Goal: Information Seeking & Learning: Find specific fact

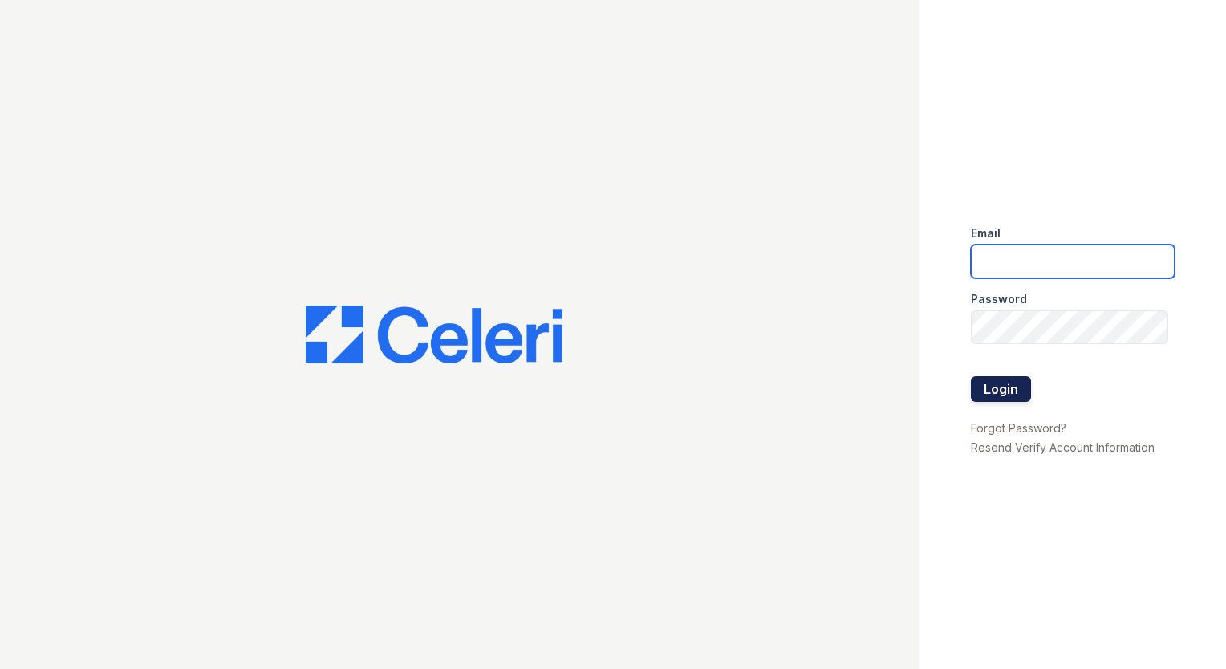
type input "[EMAIL_ADDRESS][DOMAIN_NAME]"
click at [983, 391] on button "Login" at bounding box center [1001, 389] width 60 height 26
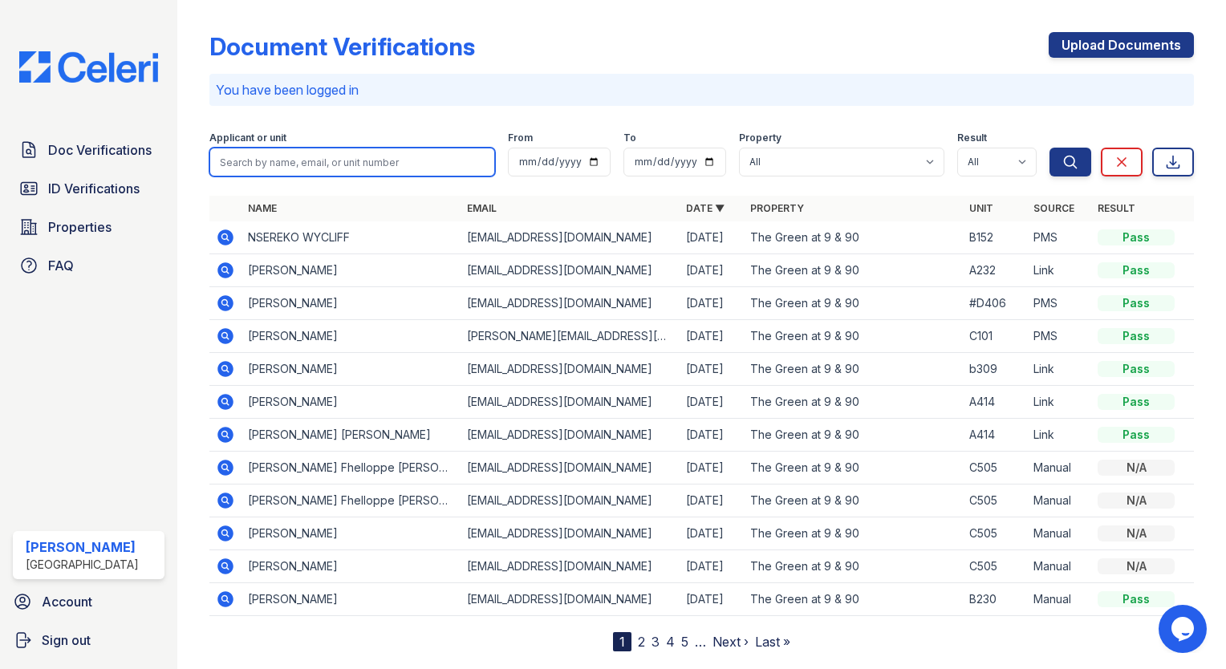
click at [286, 163] on input "search" at bounding box center [352, 162] width 286 height 29
drag, startPoint x: 265, startPoint y: 157, endPoint x: 148, endPoint y: 149, distance: 117.4
click at [148, 149] on div "Doc Verifications ID Verifications Properties FAQ [PERSON_NAME] [GEOGRAPHIC_DAT…" at bounding box center [613, 334] width 1226 height 669
type input "nalun"
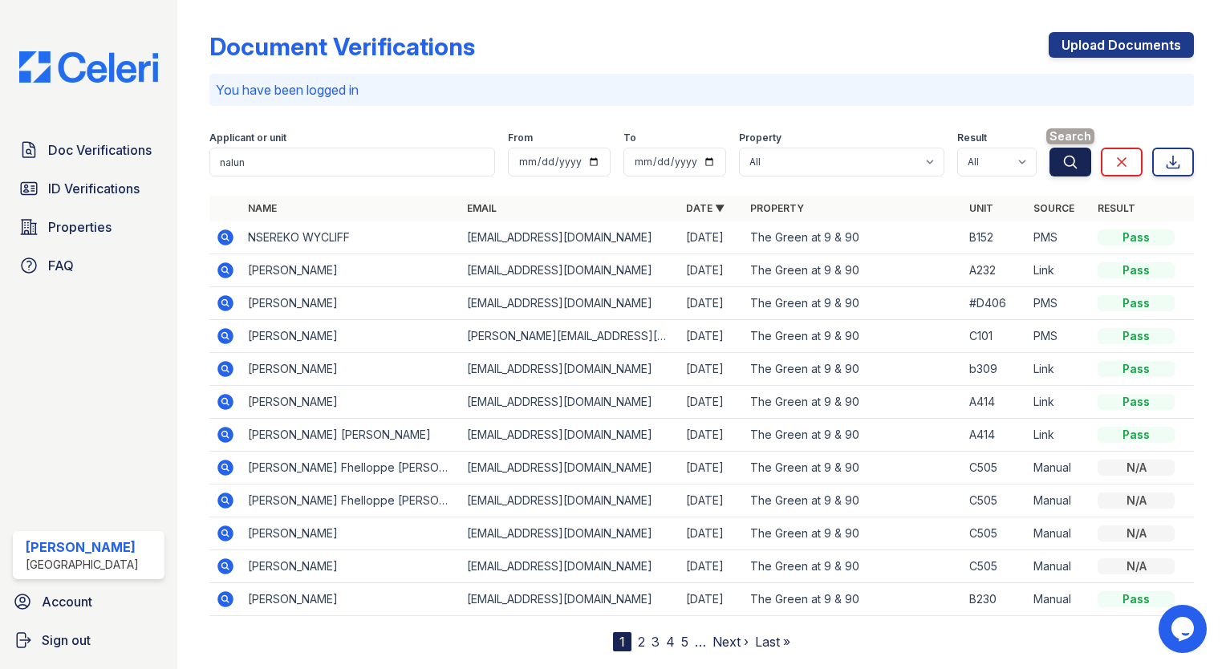
click at [1064, 166] on icon "submit" at bounding box center [1070, 162] width 16 height 16
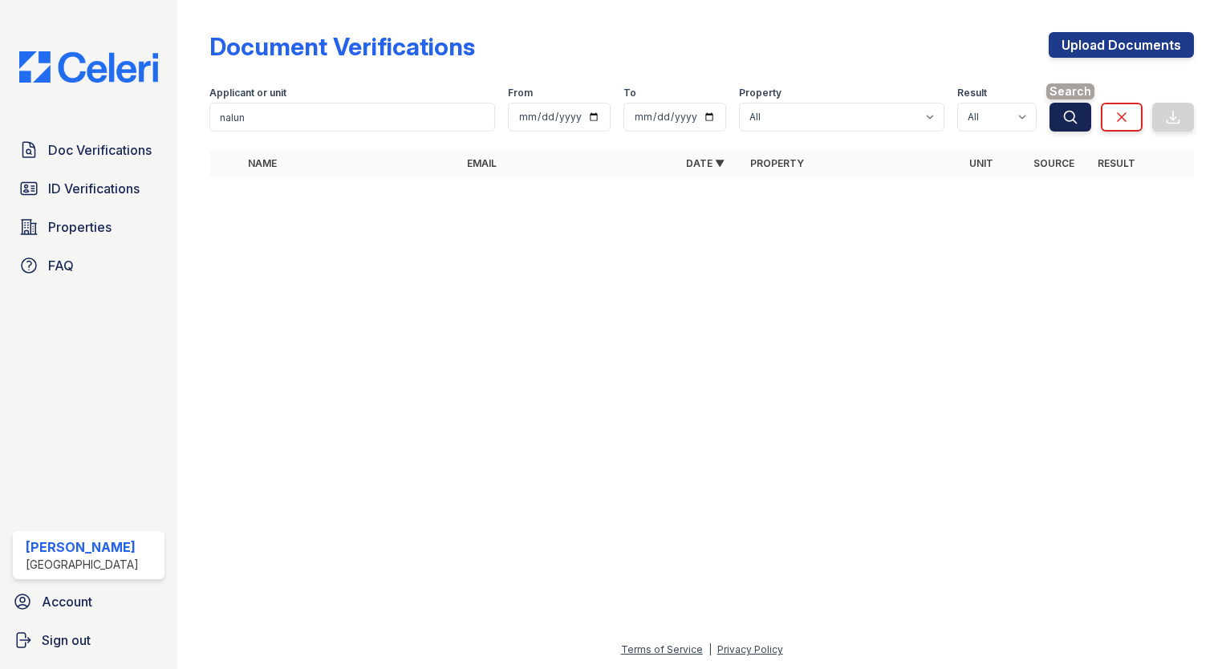
click at [1073, 112] on icon "submit" at bounding box center [1070, 117] width 12 height 12
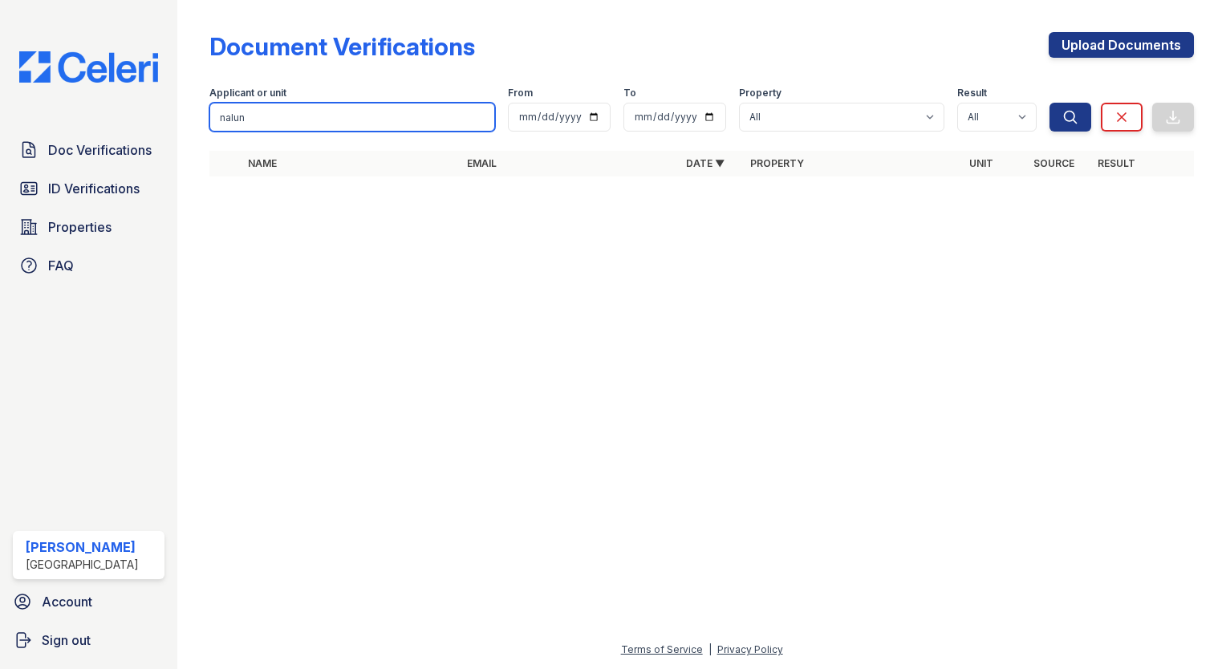
drag, startPoint x: 326, startPoint y: 107, endPoint x: 173, endPoint y: 85, distance: 154.1
click at [173, 85] on div "Doc Verifications ID Verifications Properties FAQ [PERSON_NAME] [GEOGRAPHIC_DAT…" at bounding box center [613, 334] width 1226 height 669
type input "nalukuma"
click at [1049, 103] on button "Search" at bounding box center [1070, 117] width 42 height 29
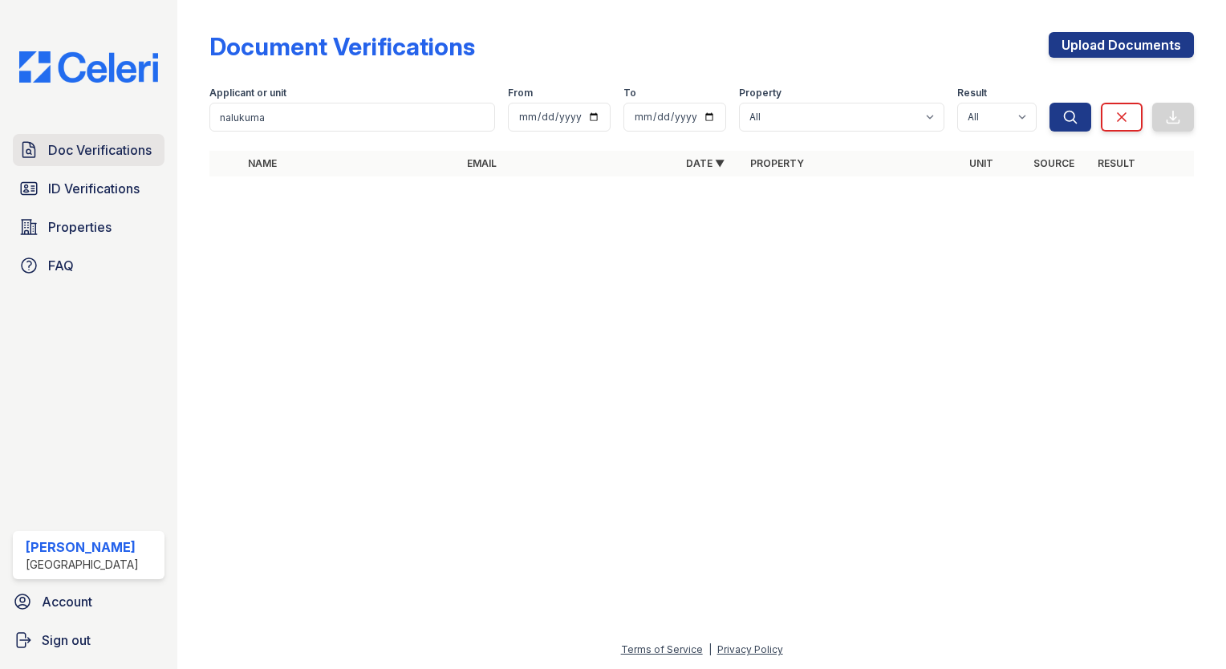
click at [145, 159] on link "Doc Verifications" at bounding box center [89, 150] width 152 height 32
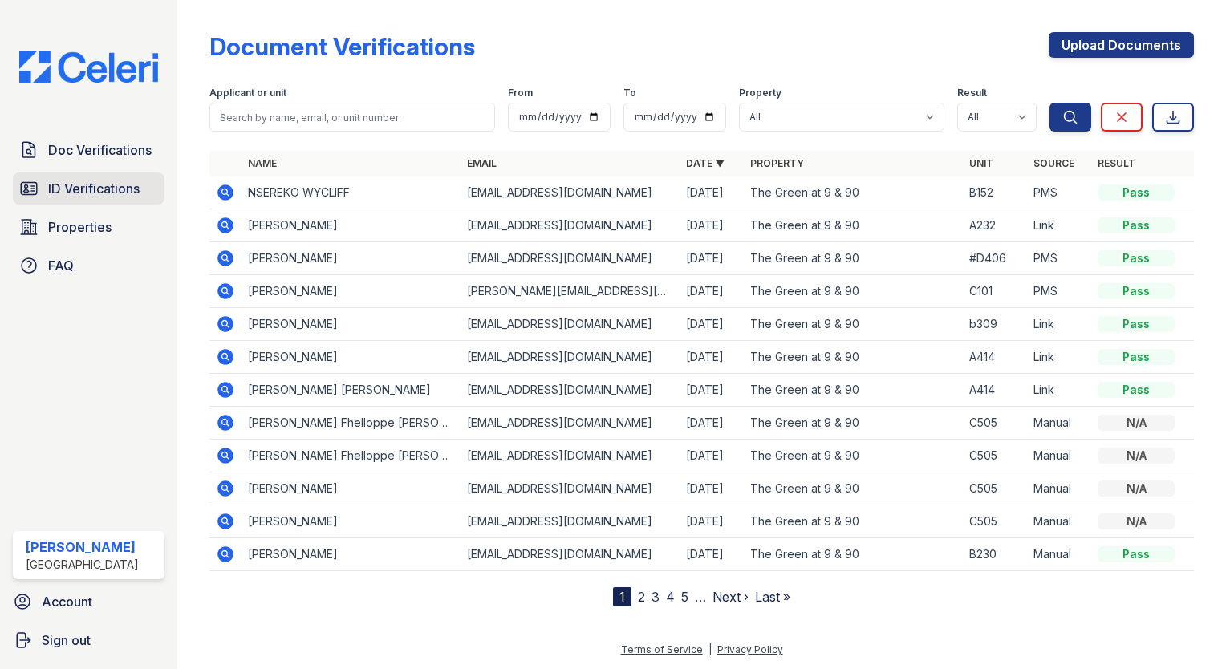
click at [99, 194] on span "ID Verifications" at bounding box center [93, 188] width 91 height 19
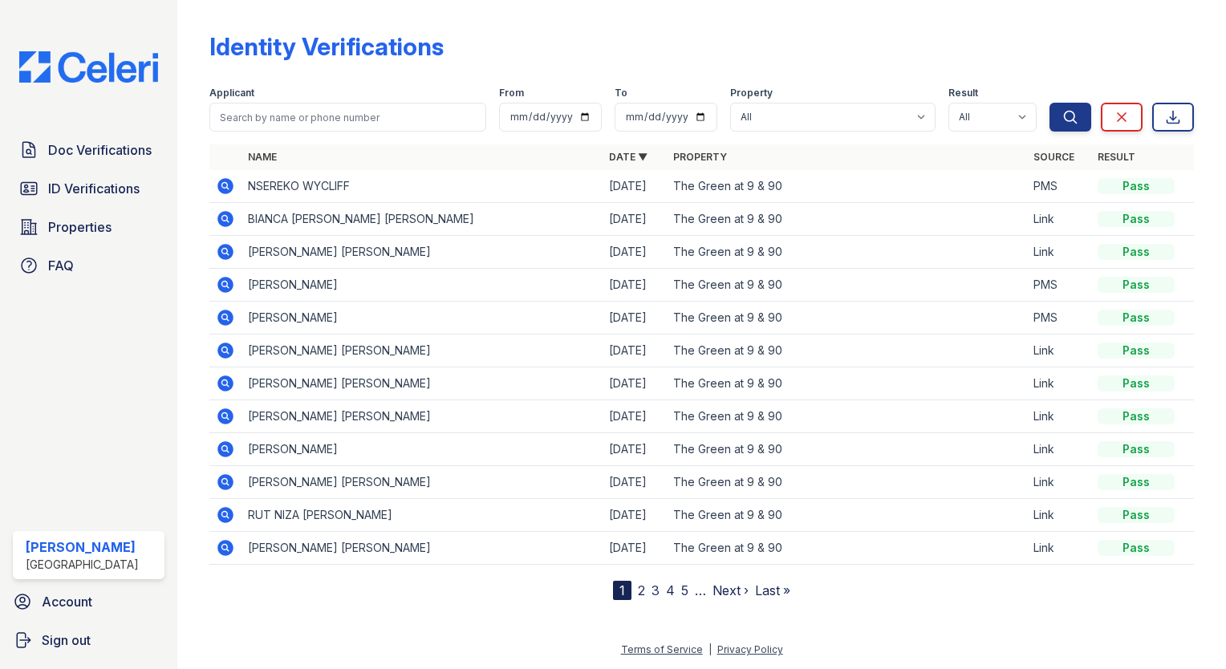
click at [725, 587] on link "Next ›" at bounding box center [730, 590] width 36 height 16
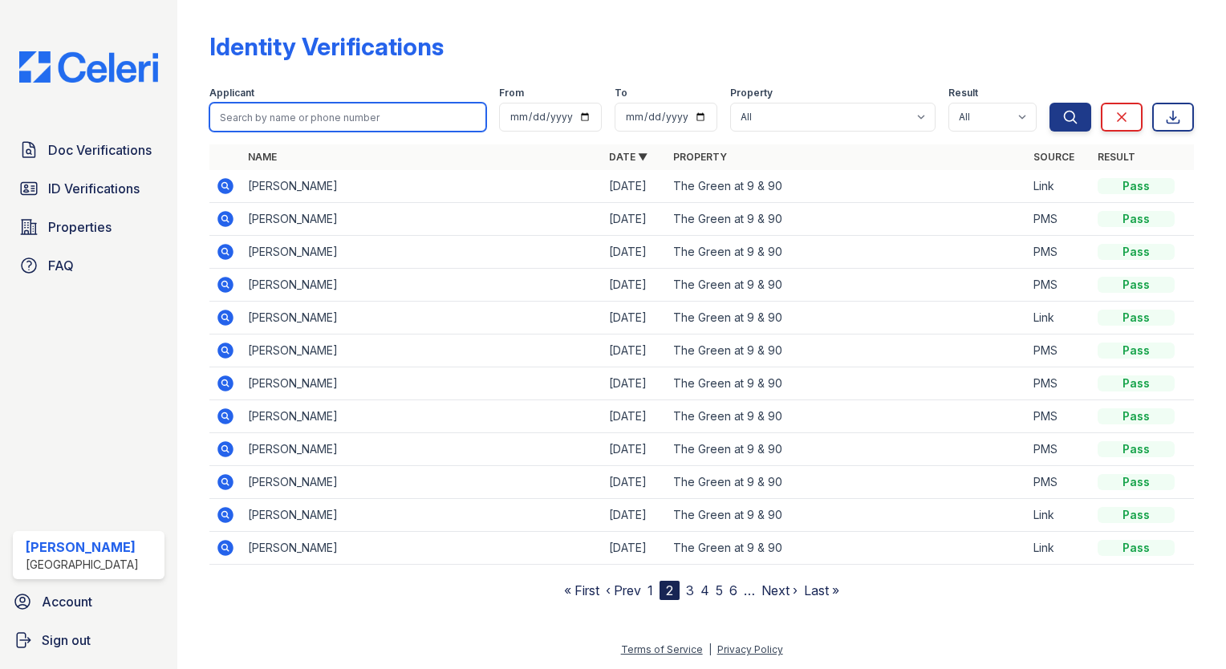
click at [375, 111] on input "search" at bounding box center [347, 117] width 277 height 29
type input "7818574006"
click at [1049, 103] on button "Search" at bounding box center [1070, 117] width 42 height 29
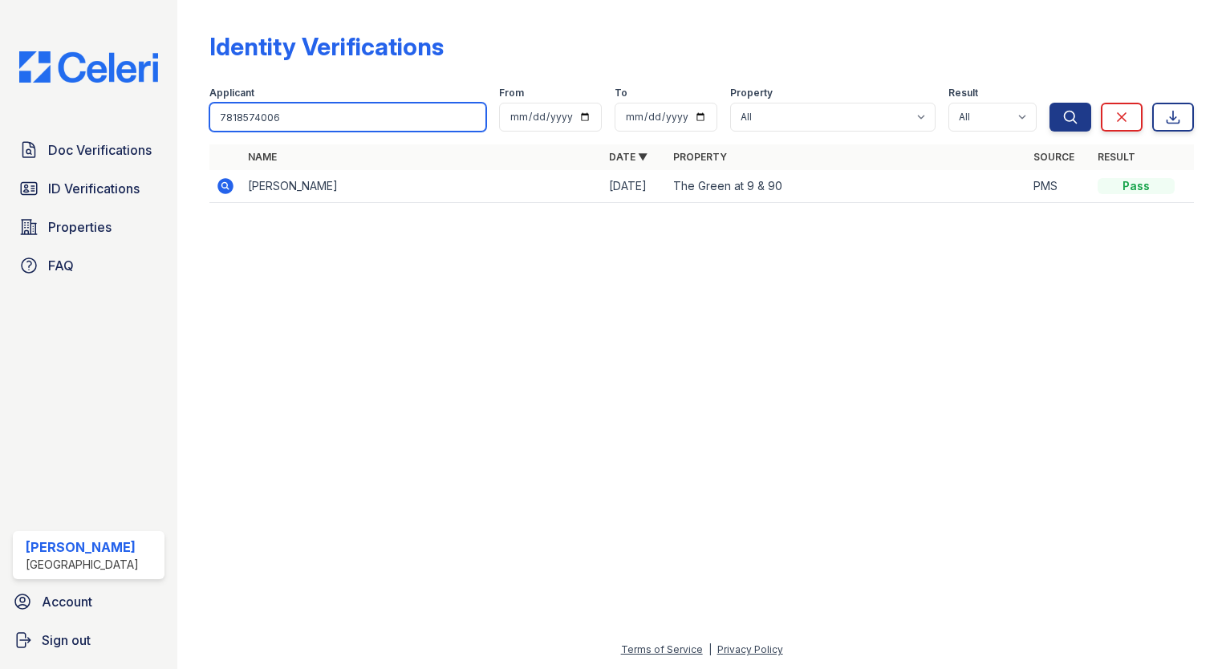
drag, startPoint x: 334, startPoint y: 124, endPoint x: 178, endPoint y: 120, distance: 155.7
click at [178, 120] on div "Identity Verifications Filter Applicant 7818574006 From To Property All The Gre…" at bounding box center [701, 334] width 1048 height 669
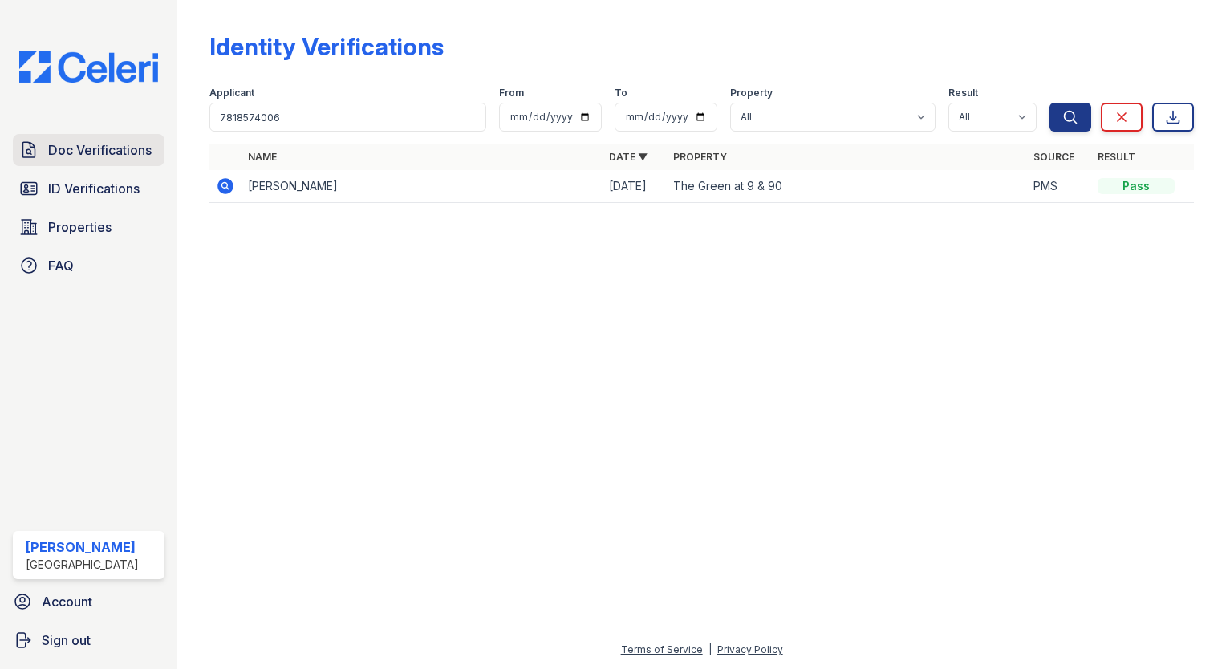
click at [103, 164] on link "Doc Verifications" at bounding box center [89, 150] width 152 height 32
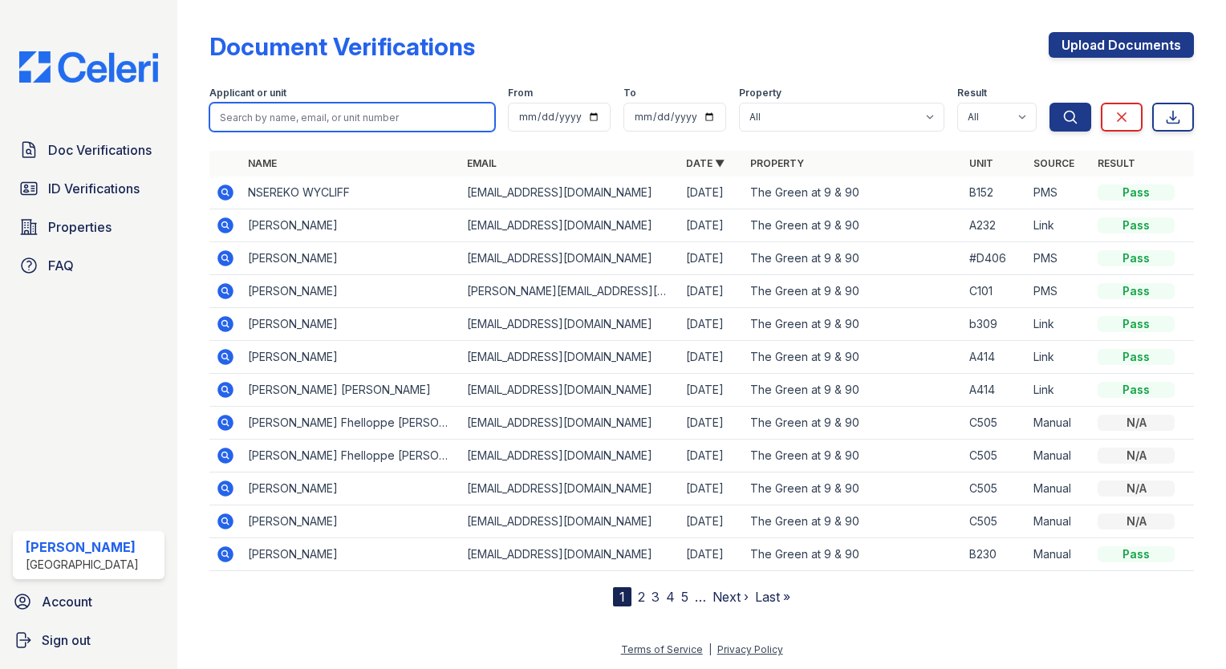
click at [278, 122] on input "search" at bounding box center [352, 117] width 286 height 29
type input "508904"
